Goal: Task Accomplishment & Management: Use online tool/utility

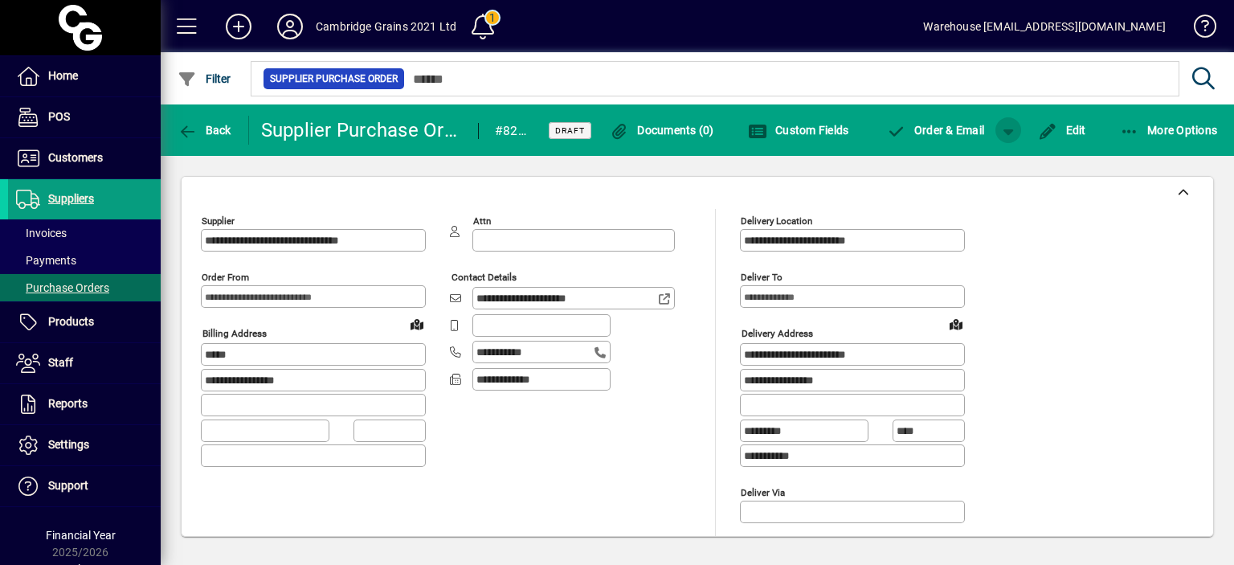
click at [1010, 126] on span "button" at bounding box center [1008, 130] width 39 height 39
click at [984, 170] on span "Order" at bounding box center [959, 164] width 58 height 13
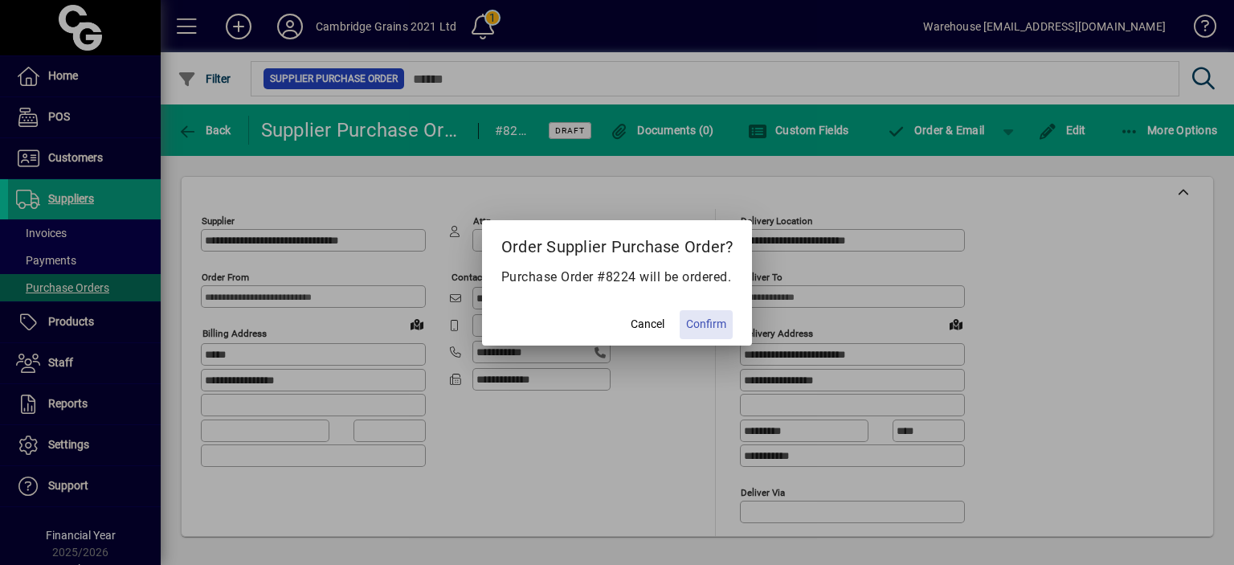
click at [707, 325] on span "Confirm" at bounding box center [706, 324] width 40 height 17
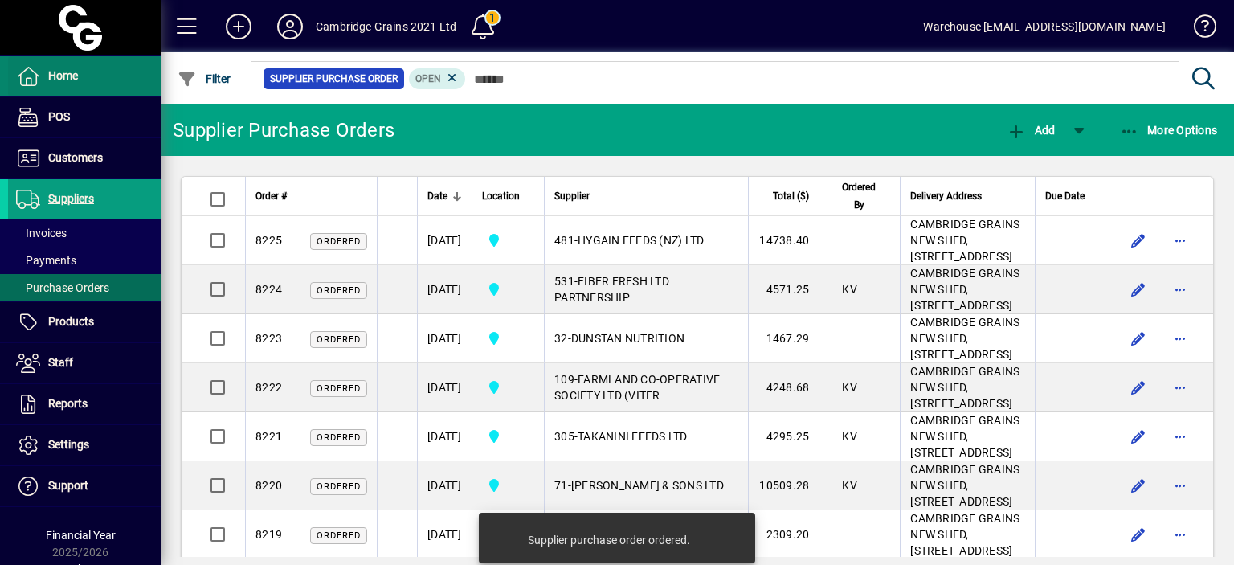
click at [74, 84] on span "Home" at bounding box center [43, 76] width 70 height 19
